Goal: Navigation & Orientation: Find specific page/section

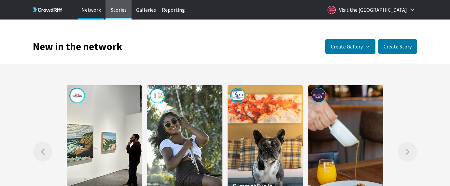
click at [119, 12] on p "Stories" at bounding box center [119, 10] width 26 height 20
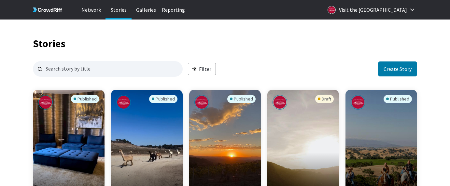
scroll to position [627, 379]
click at [178, 13] on p "Reporting" at bounding box center [173, 10] width 26 height 20
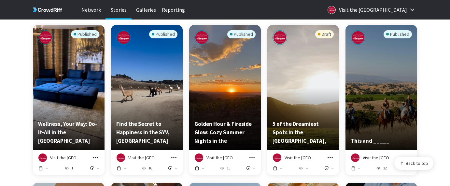
scroll to position [64, 0]
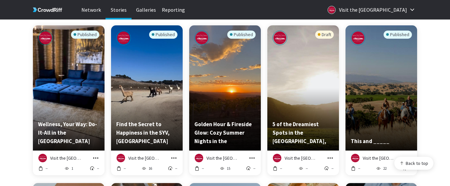
click at [296, 103] on div "Draft" at bounding box center [303, 73] width 61 height 84
click at [285, 93] on div "Draft" at bounding box center [303, 73] width 61 height 84
click at [329, 160] on icon "grid" at bounding box center [330, 158] width 7 height 7
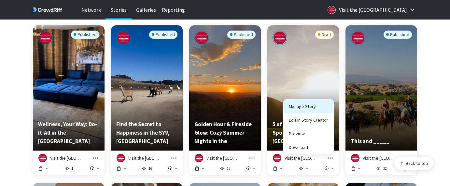
click at [311, 108] on link "Manage Story" at bounding box center [309, 107] width 50 height 14
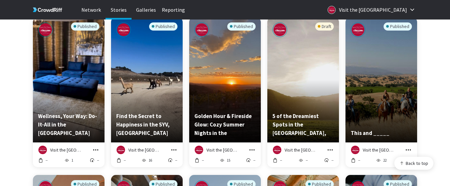
scroll to position [643, 379]
click at [226, 107] on div "Published Golden Hour & Fireside Glow: Cozy Summer Nights in the Santa Ynez Val…" at bounding box center [225, 79] width 72 height 125
